Goal: Transaction & Acquisition: Purchase product/service

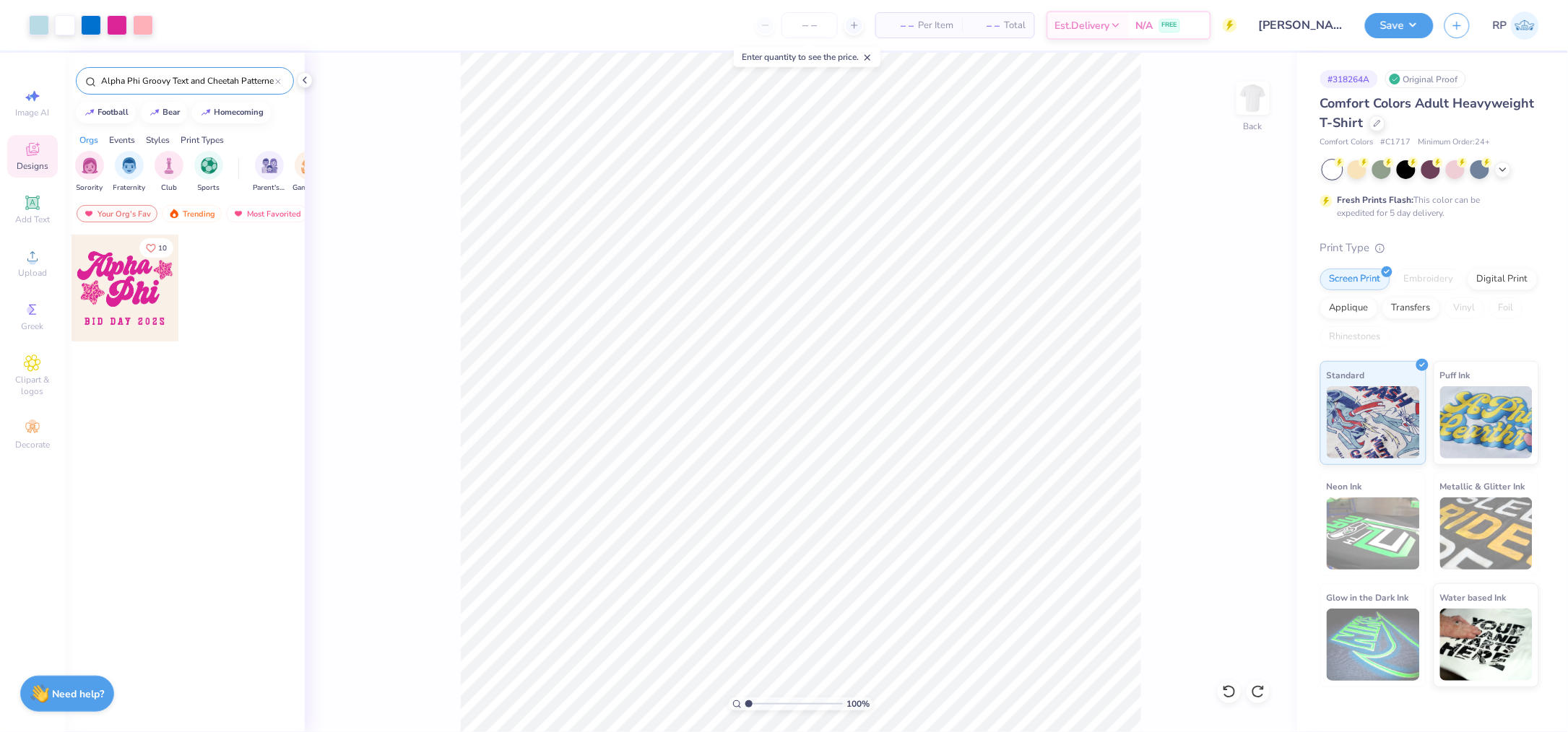
click at [212, 75] on input "Alpha Phi Groovy Text and Cheetah Patterned Stars in Pink Bid Day Shirt" at bounding box center [188, 81] width 176 height 15
click at [214, 75] on input "Alpha Phi Groovy Text and Cheetah Patterned Stars in Pink Bid Day Shirt" at bounding box center [188, 81] width 176 height 15
paste input "Tau Omega Y2K Star and F1 or Formula 1 Car Illustration in Red and White Parent…"
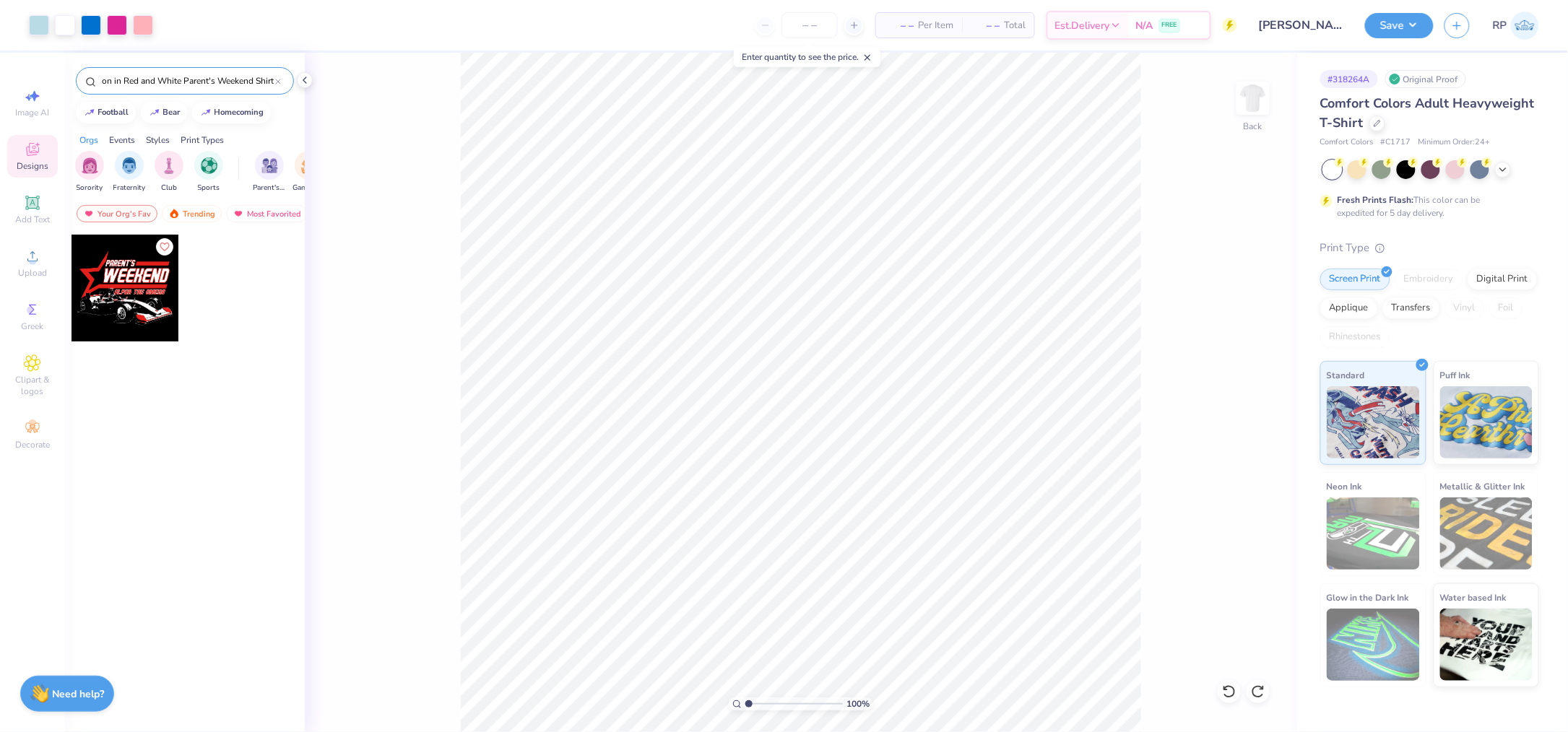
type input "Alpha Tau Omega Y2K Star and F1 or Formula 1 Car Illustration in Red and White …"
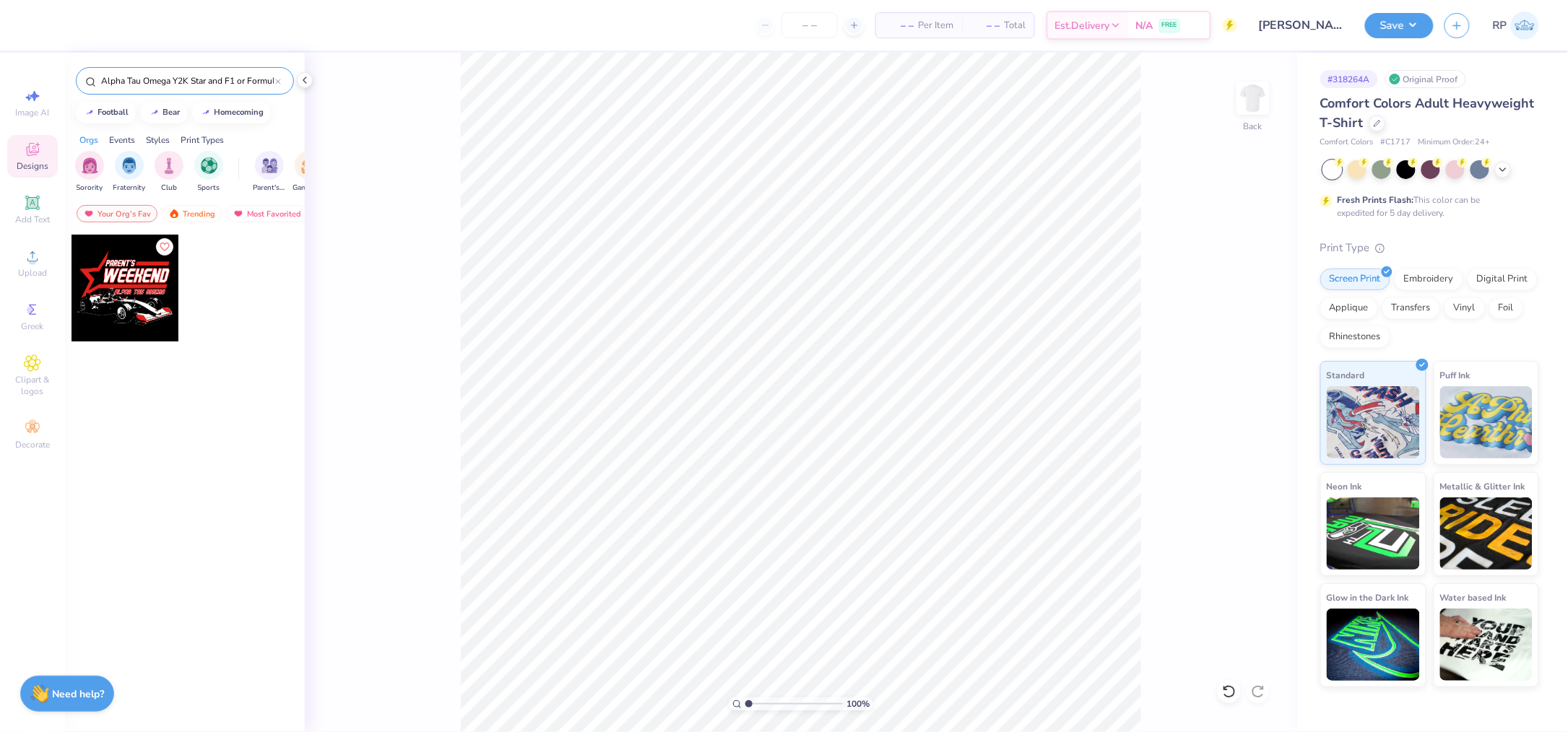
click at [160, 292] on div at bounding box center [125, 289] width 107 height 107
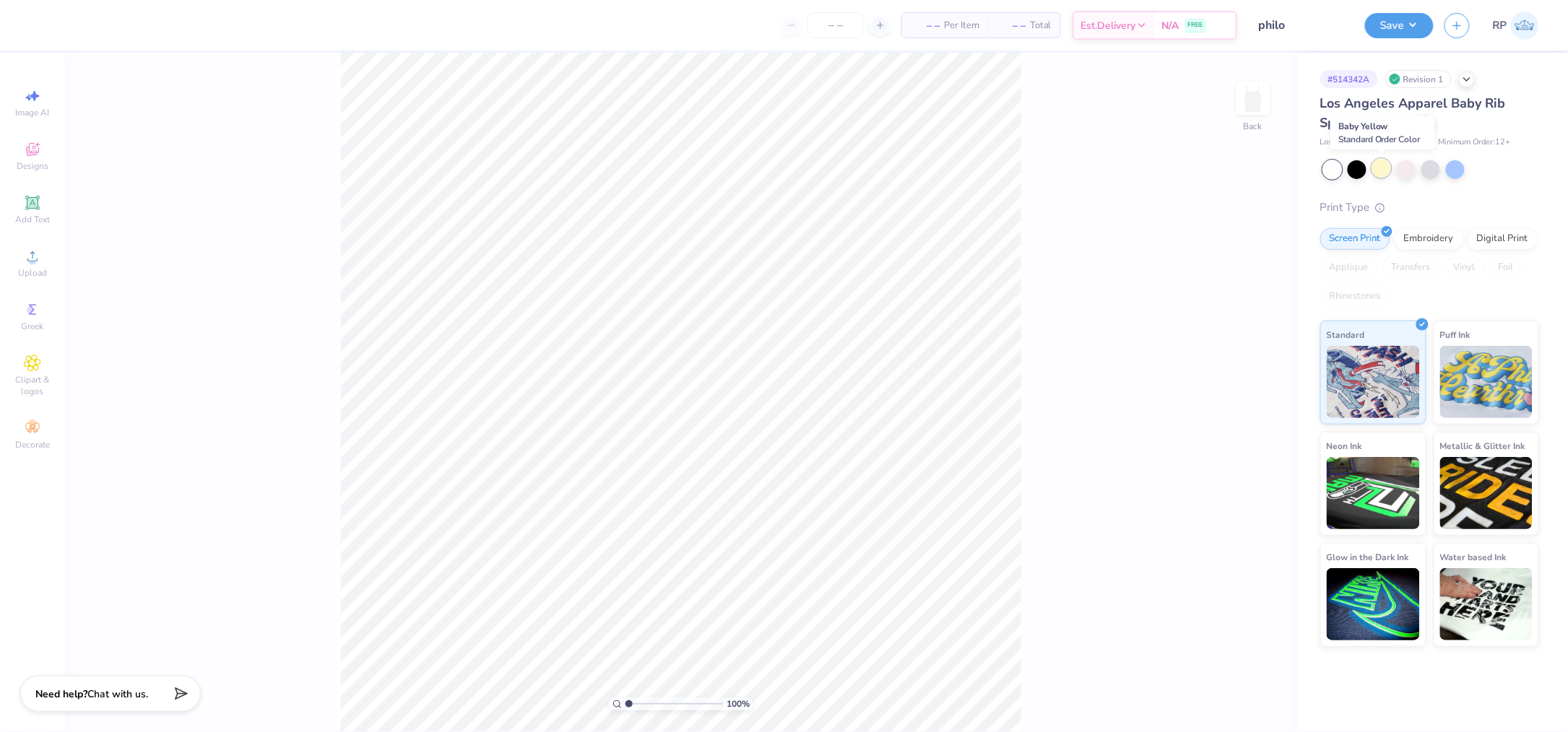
click at [1386, 171] on div at bounding box center [1381, 168] width 19 height 19
